Goal: Task Accomplishment & Management: Manage account settings

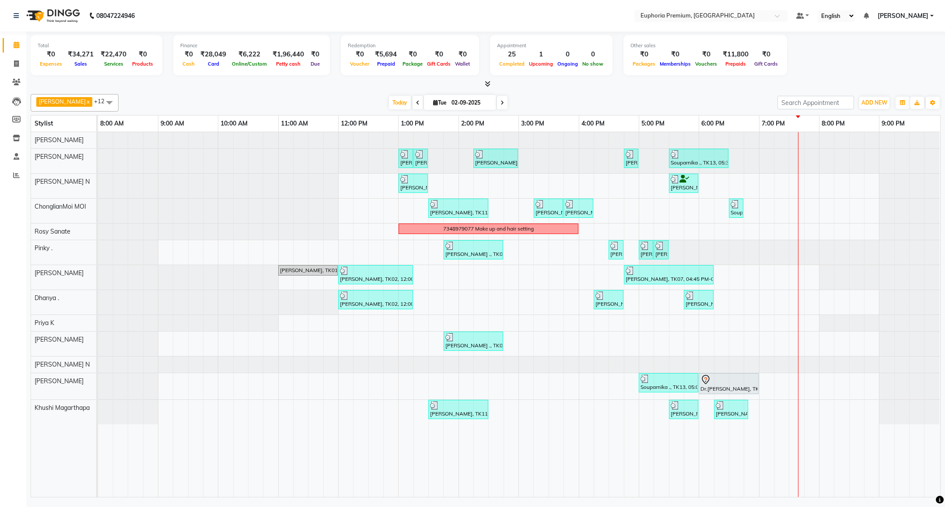
drag, startPoint x: 745, startPoint y: 152, endPoint x: 786, endPoint y: 193, distance: 57.6
drag, startPoint x: 786, startPoint y: 193, endPoint x: 902, endPoint y: 12, distance: 215.0
click at [901, 12] on span "[PERSON_NAME]" at bounding box center [903, 15] width 51 height 9
click at [895, 60] on link "Sign out" at bounding box center [889, 60] width 80 height 14
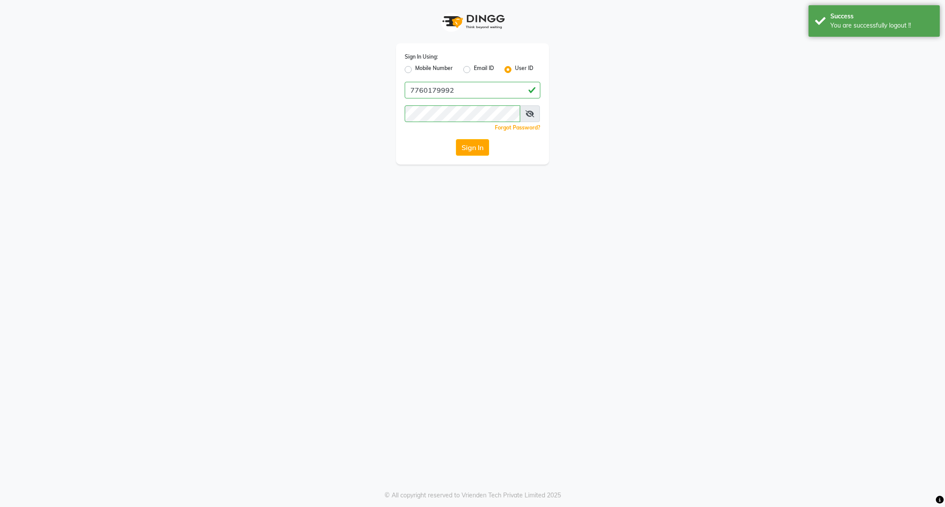
click at [423, 67] on label "Mobile Number" at bounding box center [434, 69] width 38 height 11
click at [421, 67] on input "Mobile Number" at bounding box center [418, 67] width 6 height 6
radio input "true"
radio input "false"
click at [474, 89] on input "Username" at bounding box center [487, 90] width 106 height 17
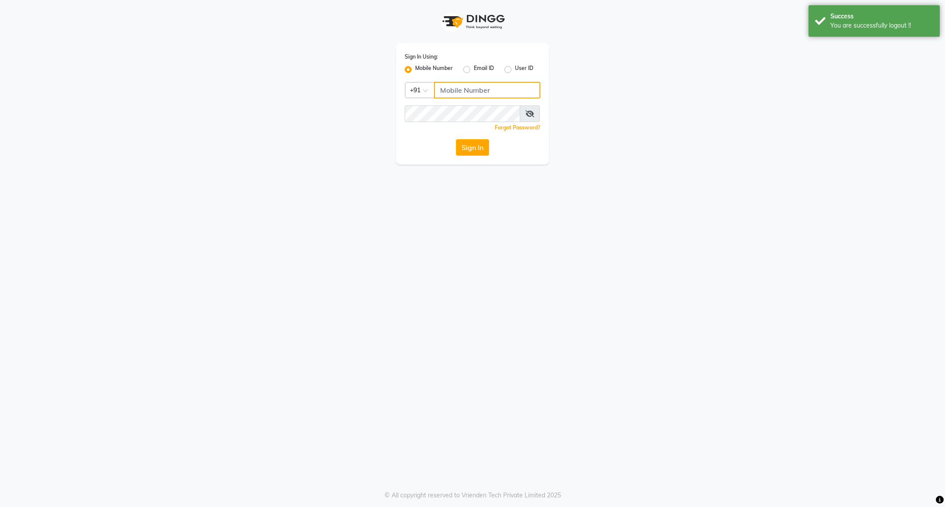
type input "8884568139"
click at [477, 144] on button "Sign In" at bounding box center [472, 147] width 33 height 17
